Goal: Task Accomplishment & Management: Manage account settings

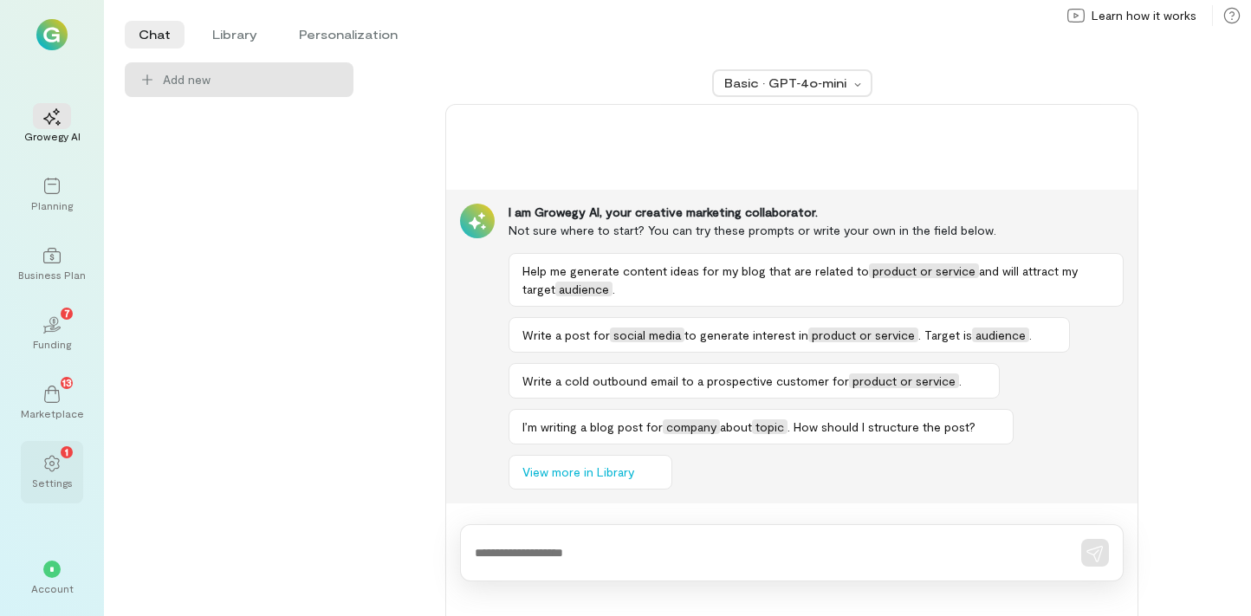
click at [47, 466] on icon at bounding box center [51, 463] width 17 height 17
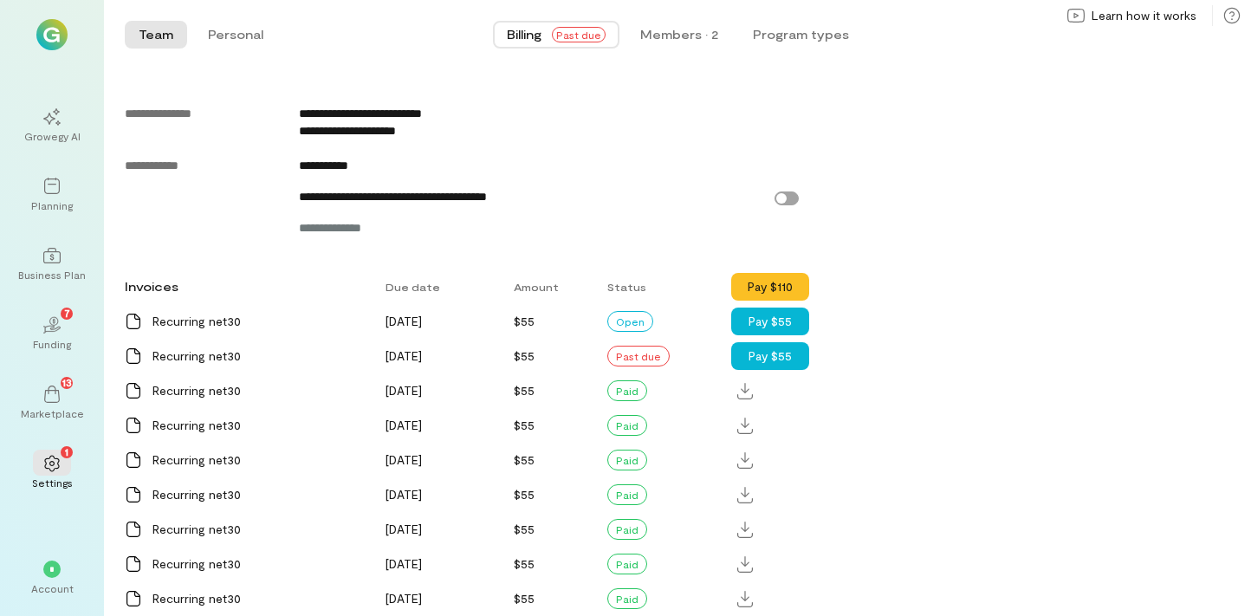
scroll to position [965, 0]
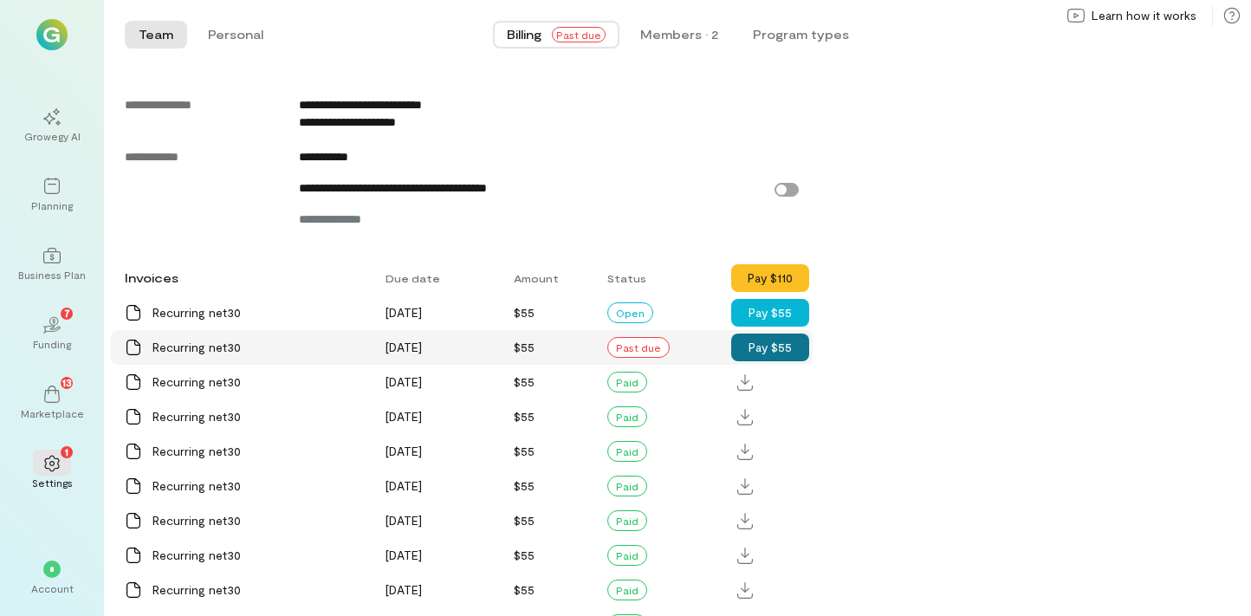
click at [793, 342] on button "Pay $55" at bounding box center [770, 347] width 78 height 28
